Goal: Use online tool/utility

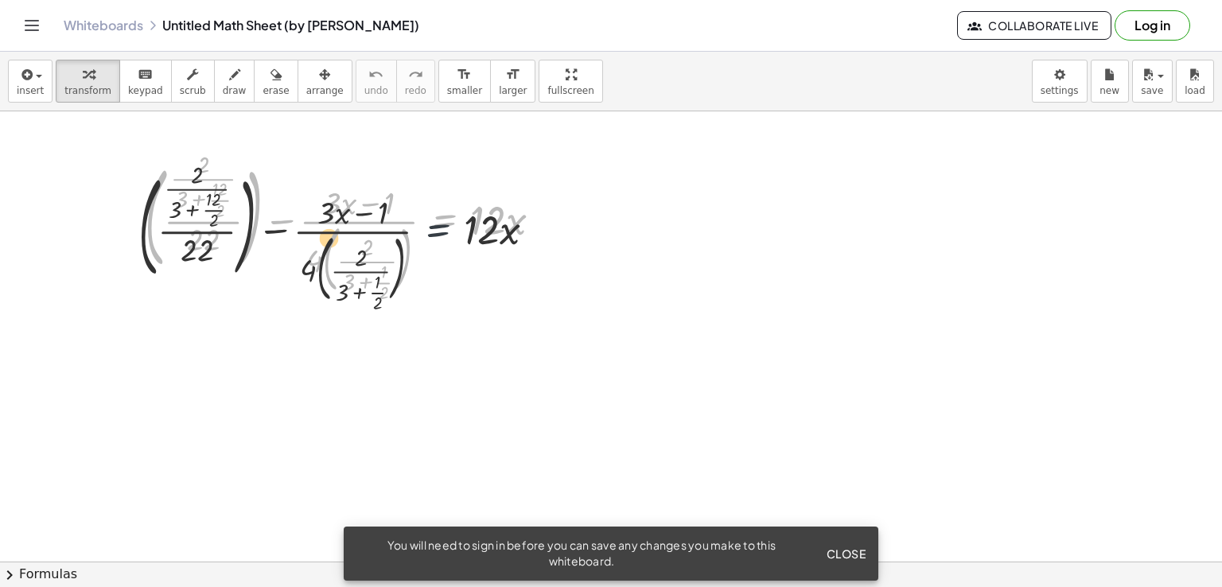
drag, startPoint x: 443, startPoint y: 250, endPoint x: 430, endPoint y: 270, distance: 23.6
click at [430, 270] on div at bounding box center [349, 228] width 425 height 142
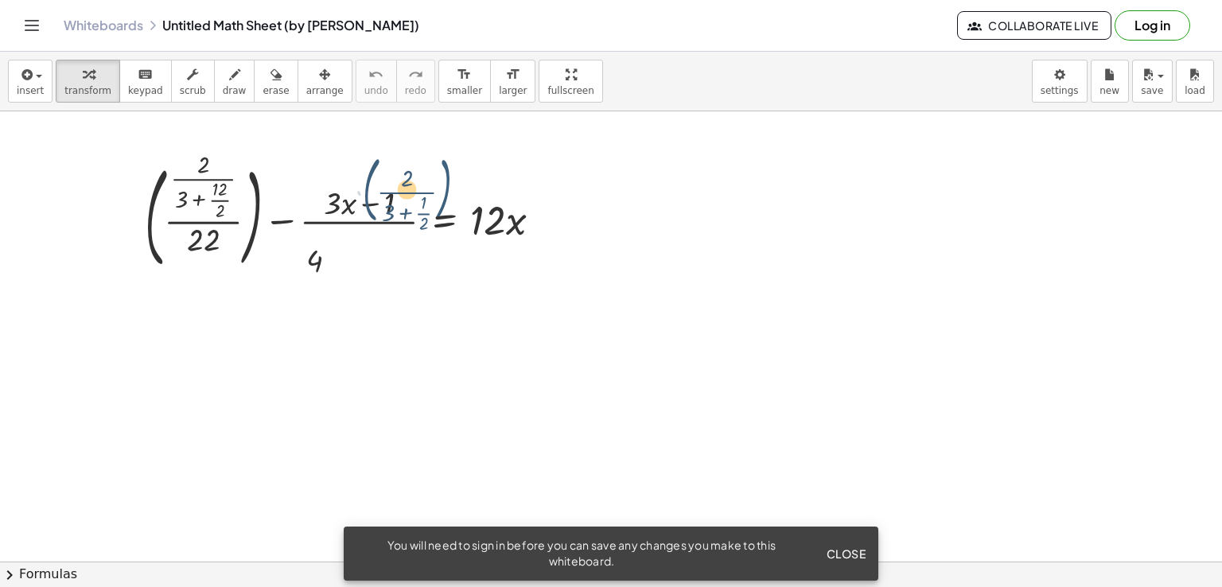
drag, startPoint x: 430, startPoint y: 268, endPoint x: 470, endPoint y: 198, distance: 80.9
click at [470, 198] on div at bounding box center [349, 228] width 425 height 142
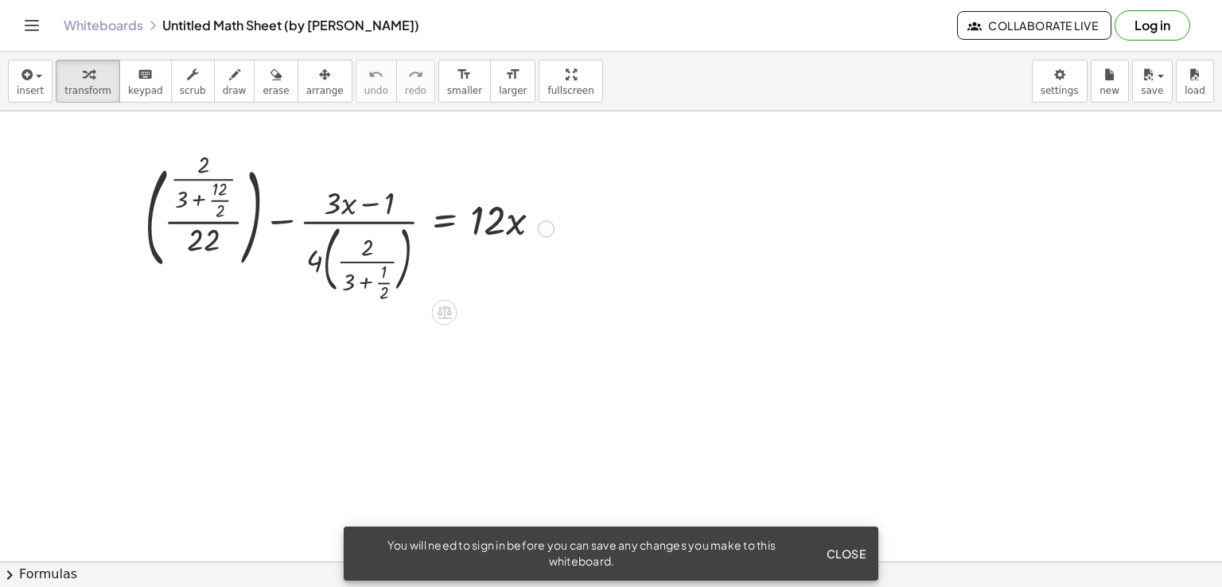
click at [316, 263] on div at bounding box center [349, 228] width 425 height 142
click at [312, 259] on div at bounding box center [349, 228] width 425 height 142
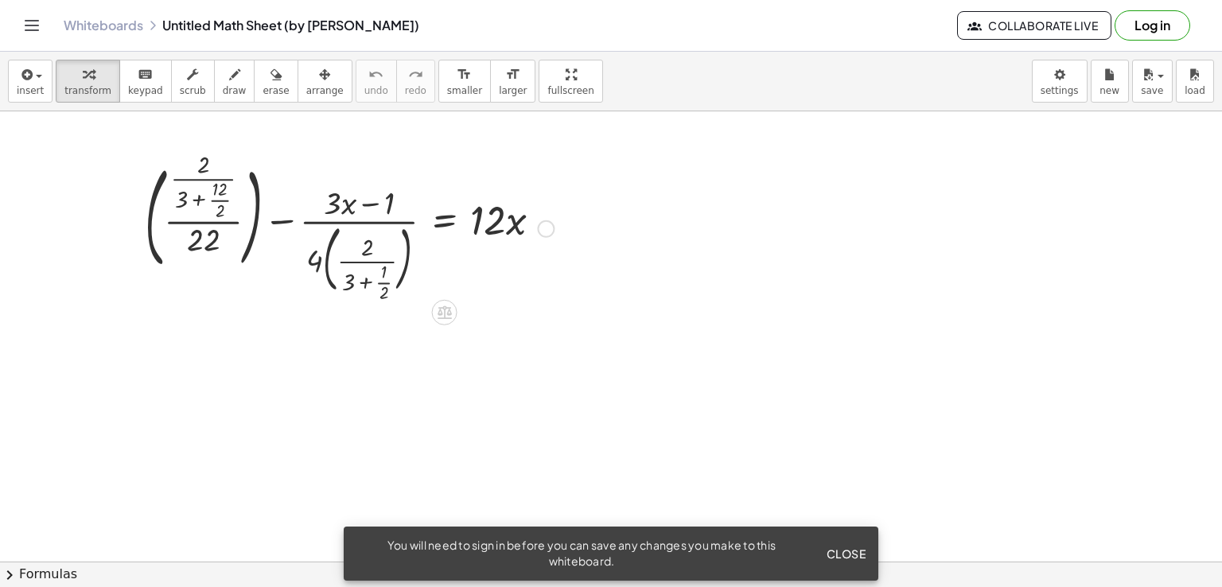
click at [312, 259] on div at bounding box center [349, 228] width 425 height 142
drag, startPoint x: 312, startPoint y: 259, endPoint x: 560, endPoint y: 220, distance: 250.4
click at [560, 220] on div at bounding box center [349, 228] width 425 height 142
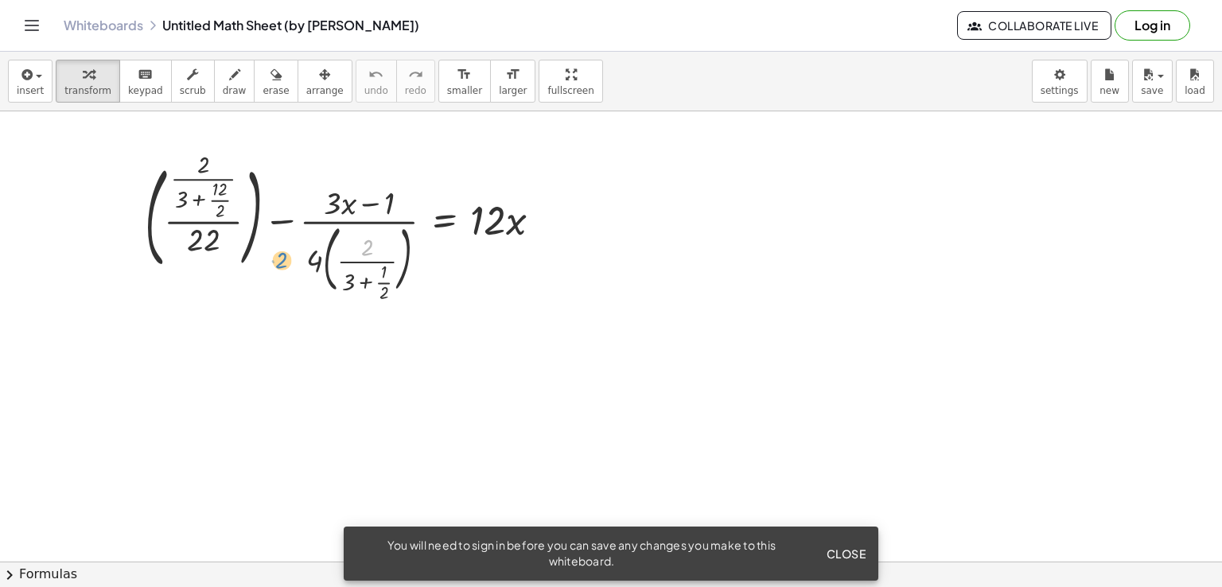
drag, startPoint x: 368, startPoint y: 251, endPoint x: 287, endPoint y: 267, distance: 83.5
click at [285, 266] on div at bounding box center [349, 228] width 425 height 142
drag, startPoint x: 310, startPoint y: 263, endPoint x: 385, endPoint y: 242, distance: 77.6
click at [385, 242] on div at bounding box center [349, 228] width 425 height 142
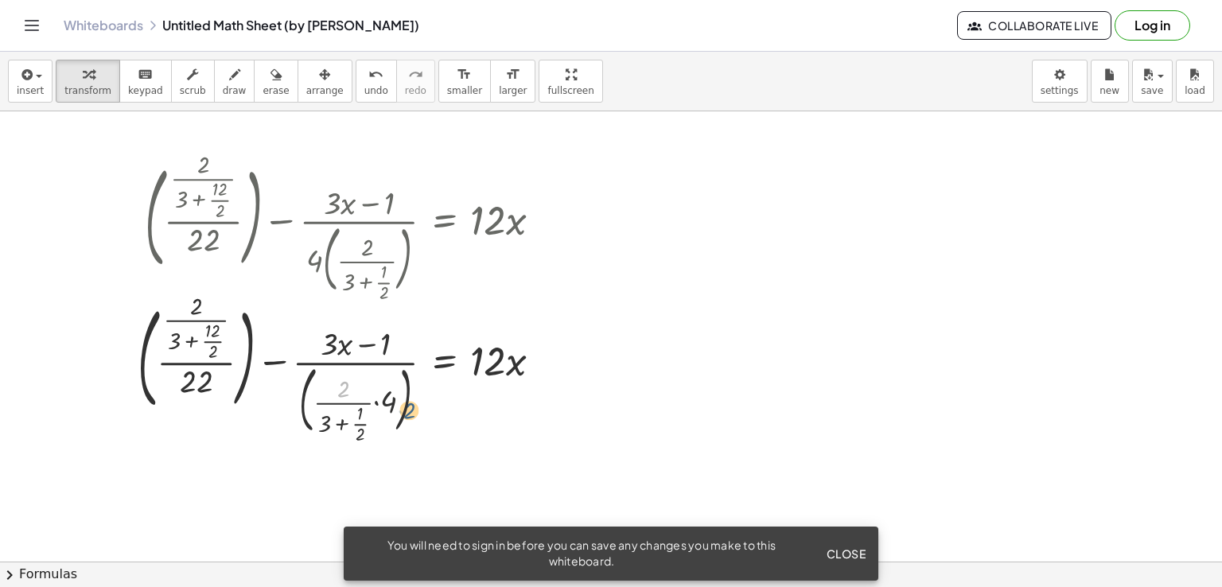
drag, startPoint x: 341, startPoint y: 392, endPoint x: 413, endPoint y: 418, distance: 76.8
click at [413, 418] on div at bounding box center [346, 369] width 432 height 142
drag, startPoint x: 393, startPoint y: 405, endPoint x: 302, endPoint y: 381, distance: 94.6
click at [302, 381] on div at bounding box center [346, 369] width 432 height 142
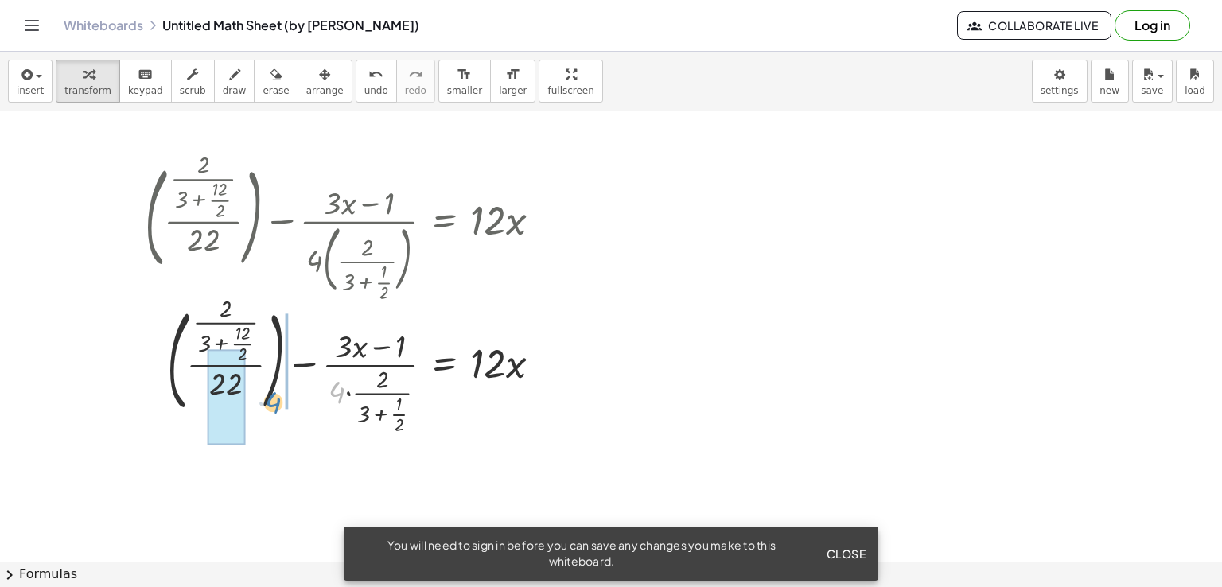
drag, startPoint x: 333, startPoint y: 392, endPoint x: 267, endPoint y: 403, distance: 66.9
click at [267, 403] on div at bounding box center [349, 368] width 425 height 137
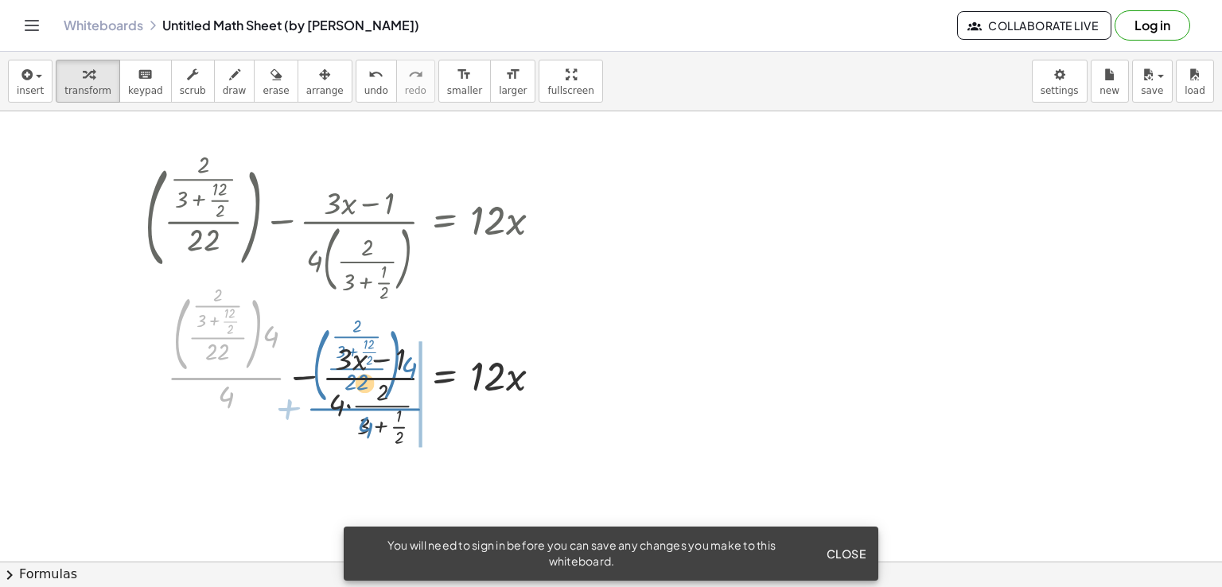
drag, startPoint x: 224, startPoint y: 386, endPoint x: 406, endPoint y: 427, distance: 185.9
click at [406, 427] on div at bounding box center [349, 368] width 425 height 162
